Goal: Task Accomplishment & Management: Complete application form

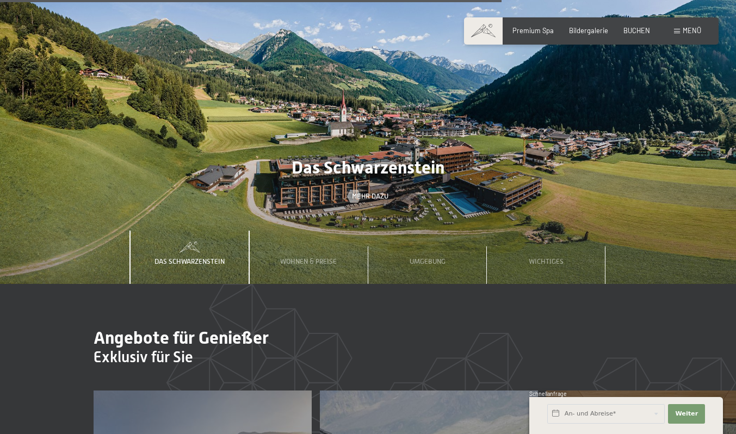
scroll to position [2974, 0]
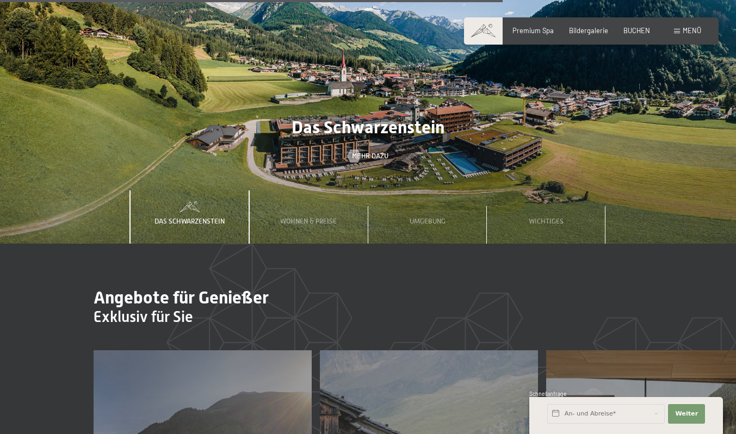
click at [445, 225] on span "Umgebung" at bounding box center [428, 221] width 36 height 8
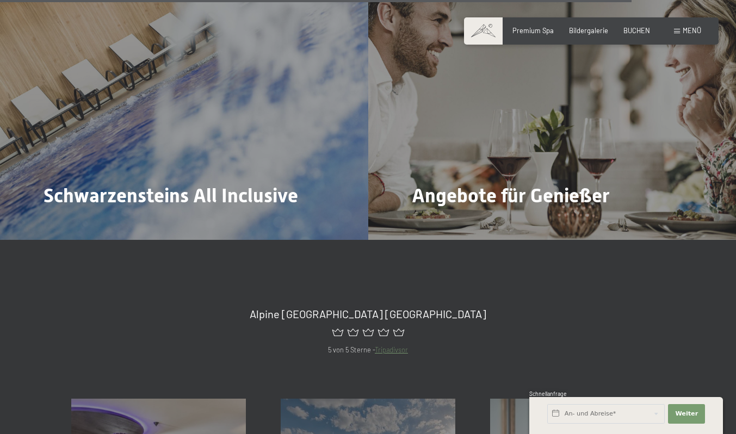
scroll to position [3736, 0]
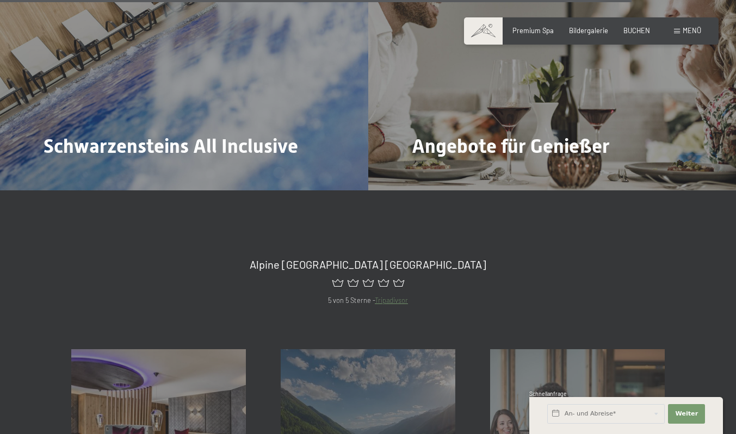
click at [687, 35] on span "Menü" at bounding box center [692, 30] width 19 height 9
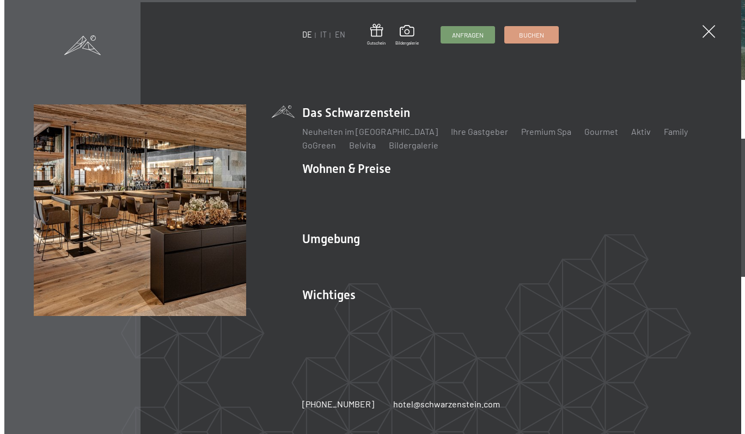
scroll to position [3747, 0]
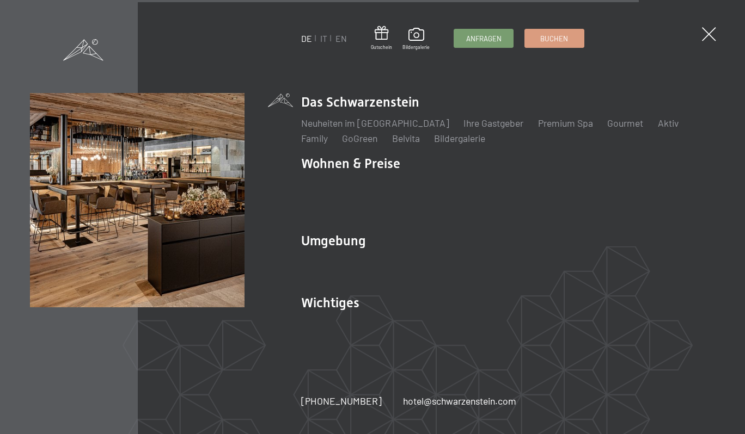
click at [494, 42] on span "Anfragen" at bounding box center [483, 39] width 35 height 10
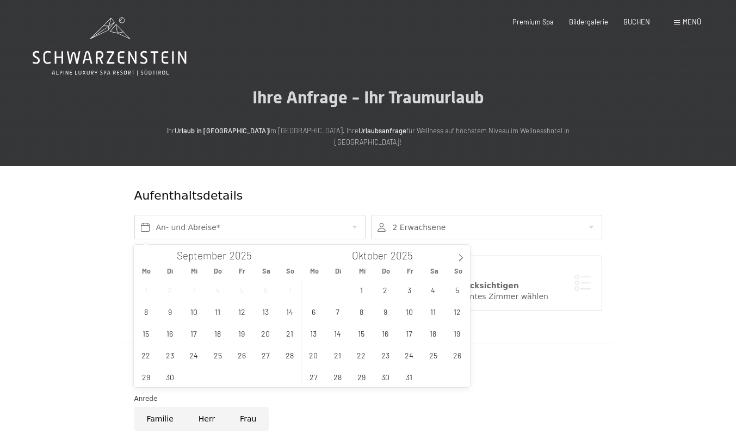
click at [318, 343] on div "29 30 1 2 3 4 5 6 7 8 9 10 11 12 13 14 15 16 17 18 19 20 21 22 23 24 25 26 27 2…" at bounding box center [386, 333] width 168 height 109
click at [313, 334] on span "13" at bounding box center [313, 333] width 21 height 21
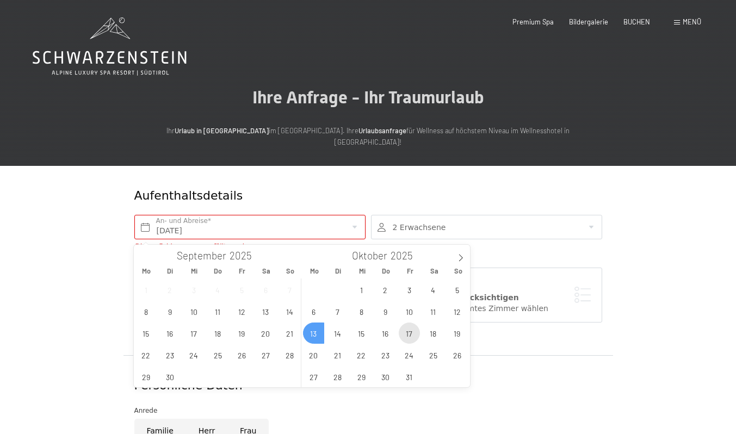
click at [412, 338] on span "17" at bounding box center [409, 333] width 21 height 21
type input "Mo. 13.10.2025 - Fr. 17.10.2025"
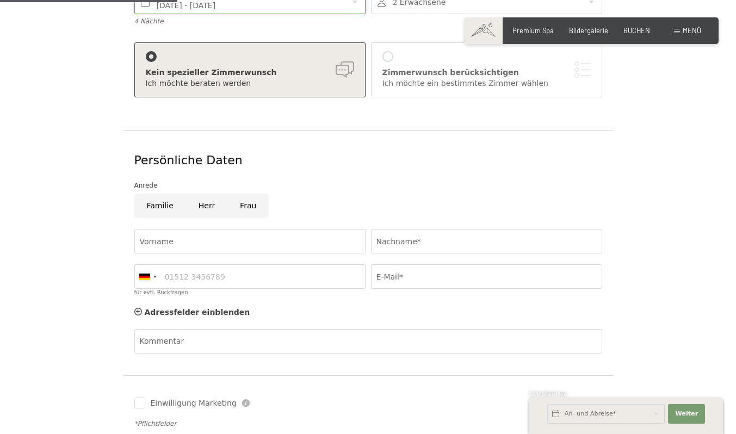
scroll to position [239, 0]
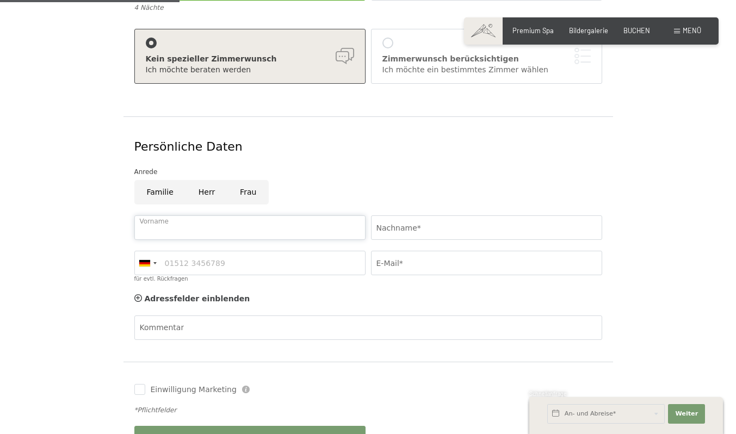
click at [298, 239] on input "Vorname" at bounding box center [249, 228] width 231 height 24
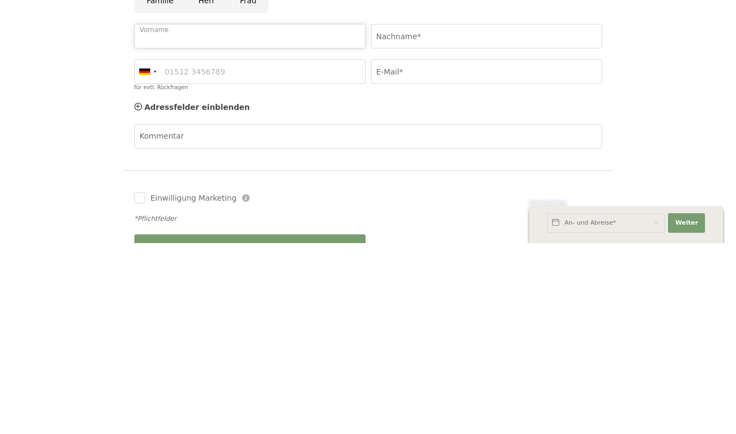
scroll to position [247, 0]
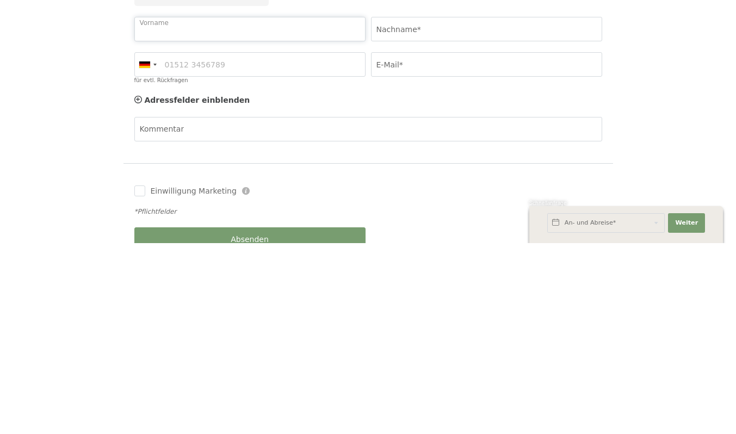
click at [311, 225] on input "Vorname" at bounding box center [249, 220] width 231 height 24
type input "Thomas"
type input "Sponring"
type input "06502810932"
type input "tommy.sponring@gmail.com"
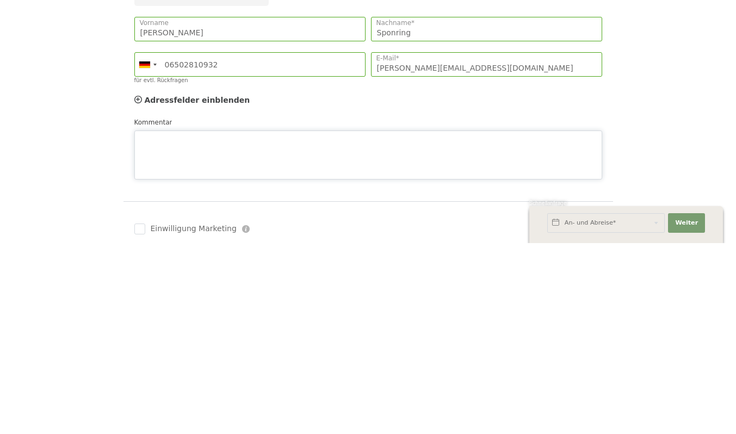
click at [261, 335] on textarea "Kommentar" at bounding box center [368, 346] width 468 height 49
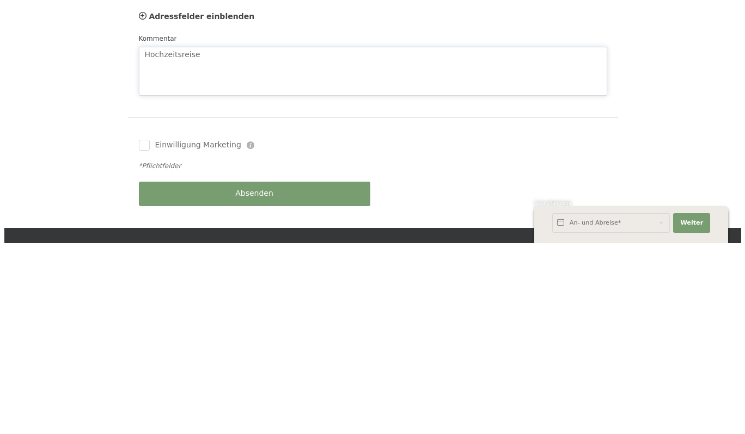
scroll to position [335, 0]
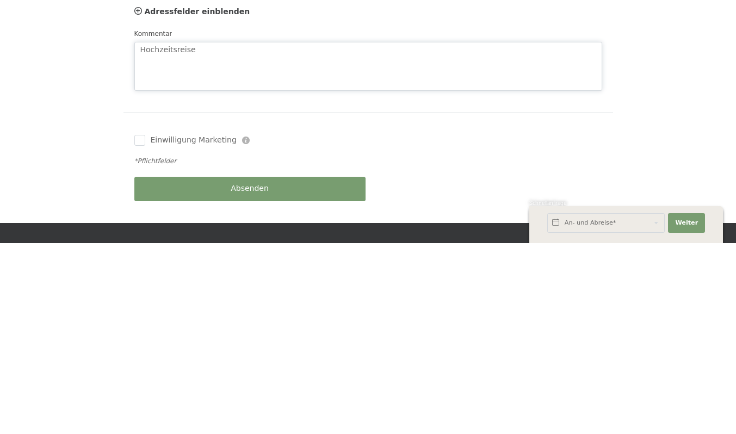
type textarea "Hochzeitsreise"
click at [150, 337] on label "Einwilligung Marketing" at bounding box center [190, 331] width 91 height 11
click at [145, 337] on input "Einwilligung Marketing" at bounding box center [139, 331] width 11 height 11
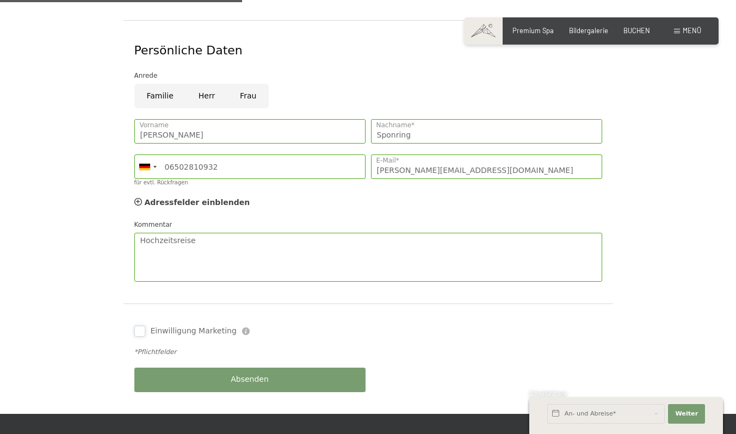
click at [144, 332] on input "Einwilligung Marketing" at bounding box center [139, 331] width 11 height 11
checkbox input "true"
click at [236, 385] on span "Absenden" at bounding box center [250, 379] width 38 height 11
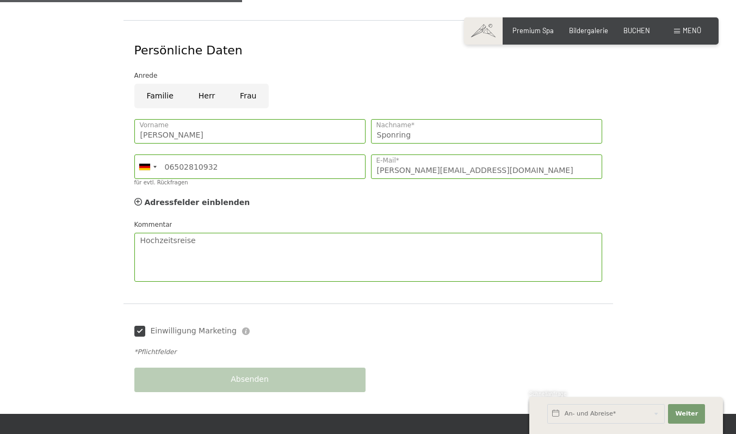
click at [686, 35] on span "Menü" at bounding box center [692, 30] width 19 height 9
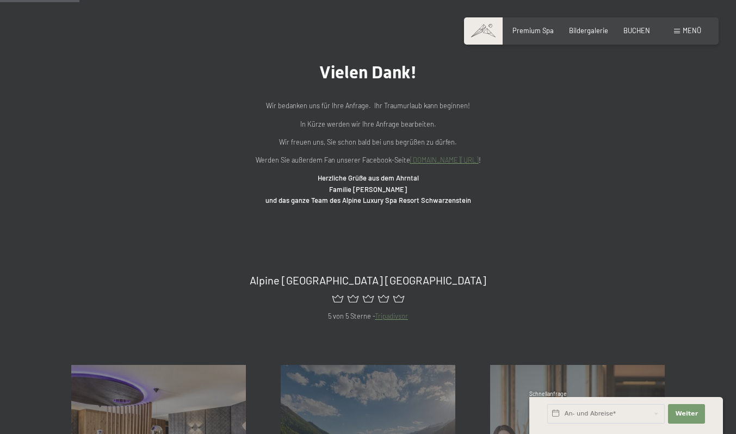
scroll to position [70, 0]
